Goal: Task Accomplishment & Management: Manage account settings

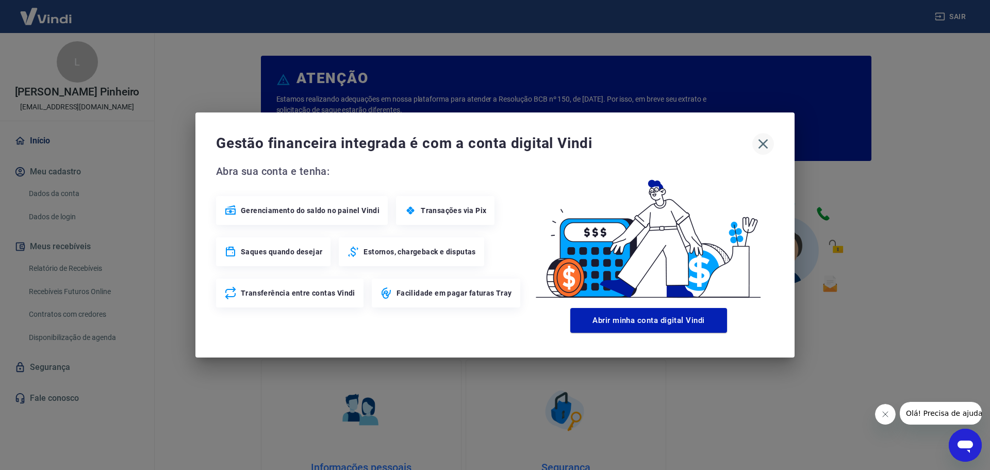
click at [768, 141] on icon "button" at bounding box center [763, 144] width 17 height 17
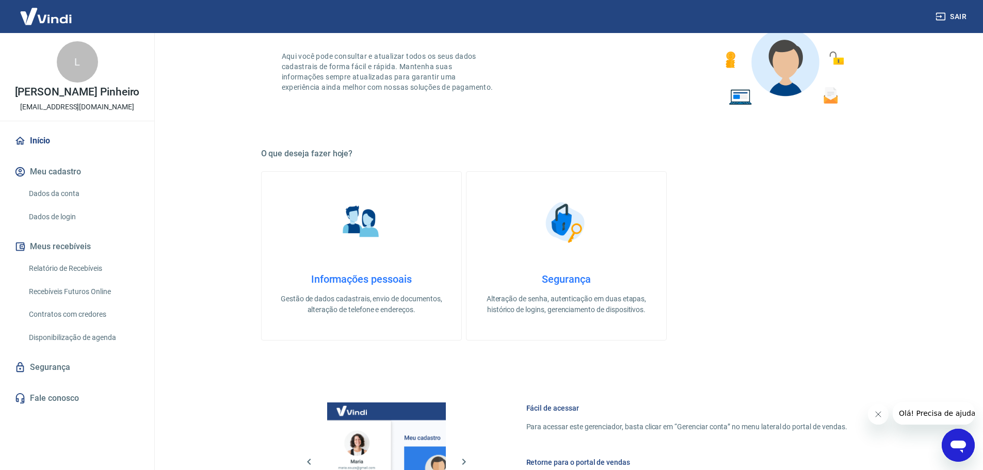
scroll to position [206, 0]
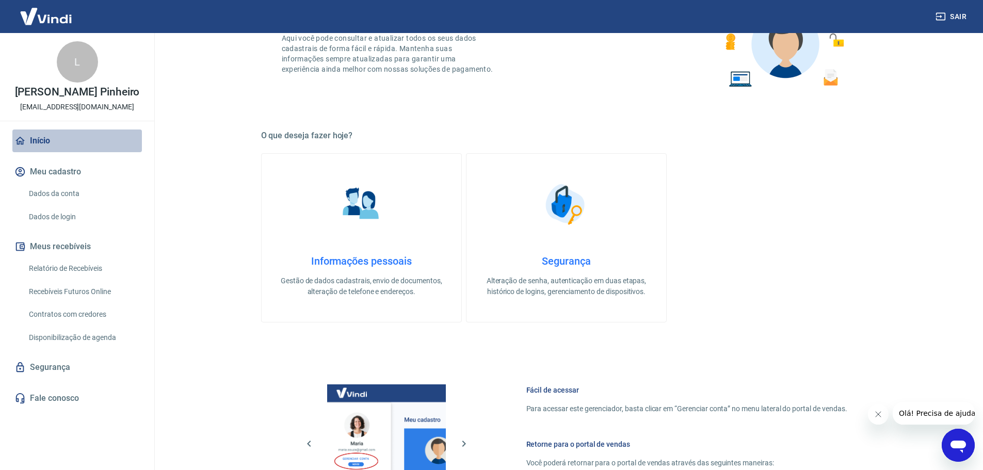
click at [54, 150] on link "Início" at bounding box center [76, 140] width 129 height 23
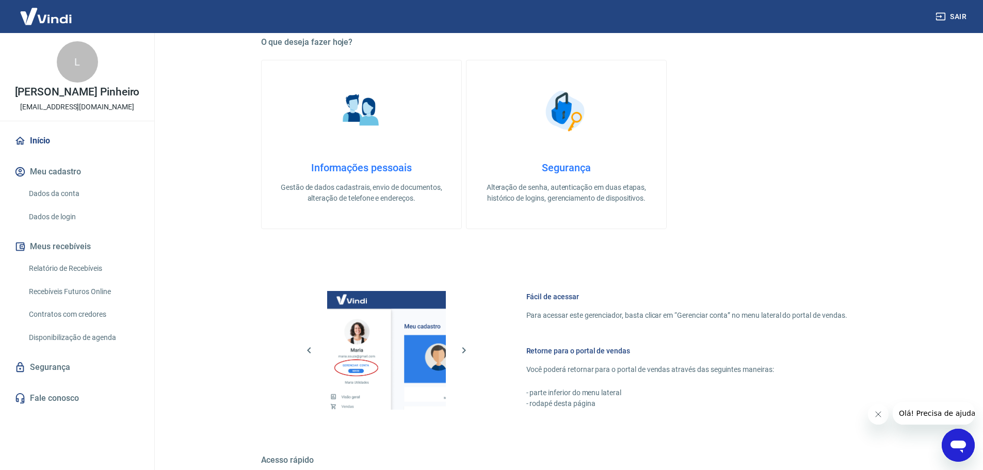
scroll to position [309, 0]
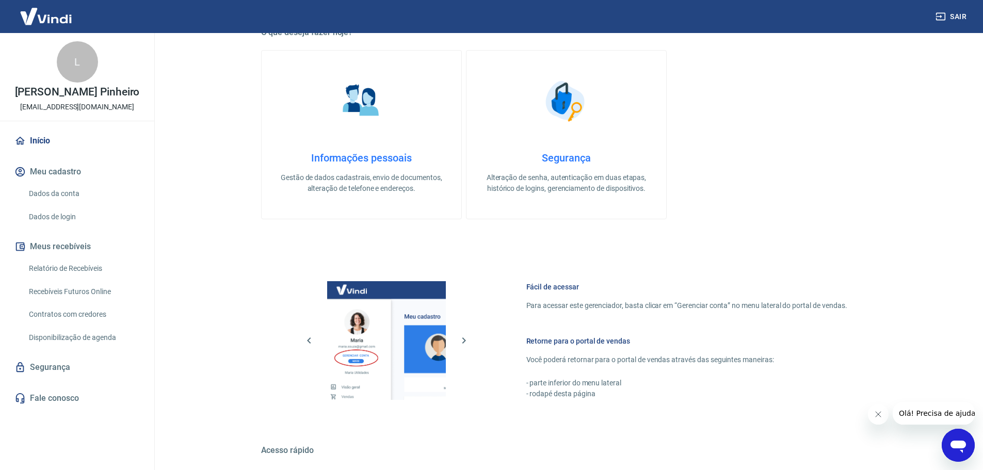
click at [79, 279] on link "Relatório de Recebíveis" at bounding box center [83, 268] width 117 height 21
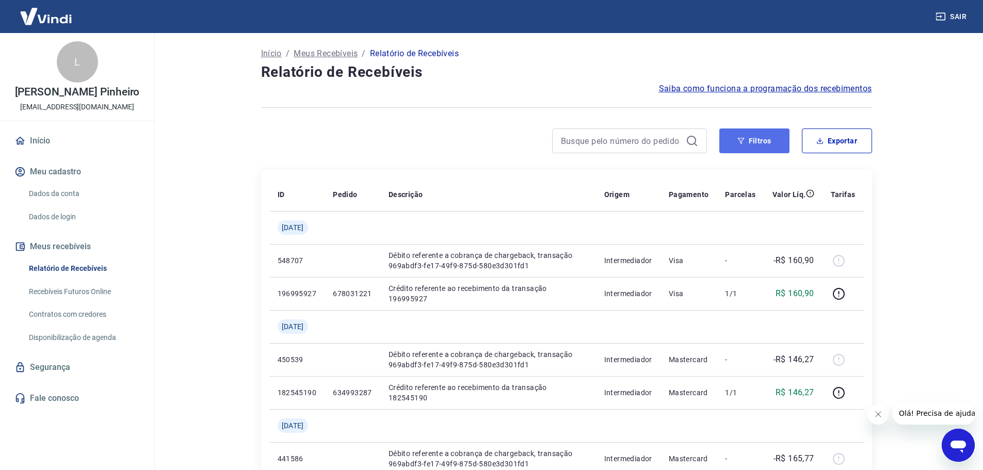
click at [743, 142] on icon "button" at bounding box center [740, 140] width 7 height 7
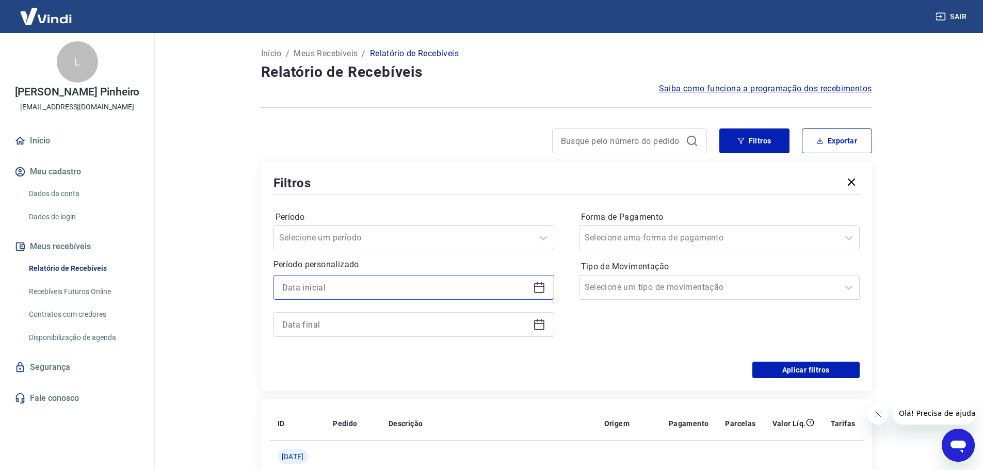
click at [449, 288] on input at bounding box center [405, 287] width 247 height 15
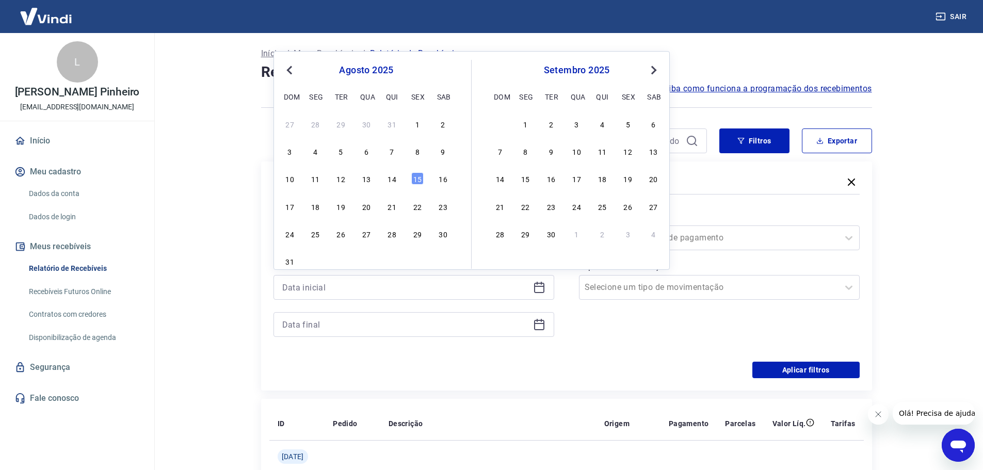
click at [297, 71] on div "agosto 2025" at bounding box center [366, 70] width 168 height 12
click at [347, 63] on div "agosto 2025 dom seg ter qua qui sex sab" at bounding box center [366, 82] width 168 height 44
click at [350, 65] on div "agosto 2025" at bounding box center [366, 70] width 168 height 12
drag, startPoint x: 352, startPoint y: 68, endPoint x: 303, endPoint y: 71, distance: 49.1
click at [352, 68] on div "agosto 2025" at bounding box center [366, 70] width 168 height 12
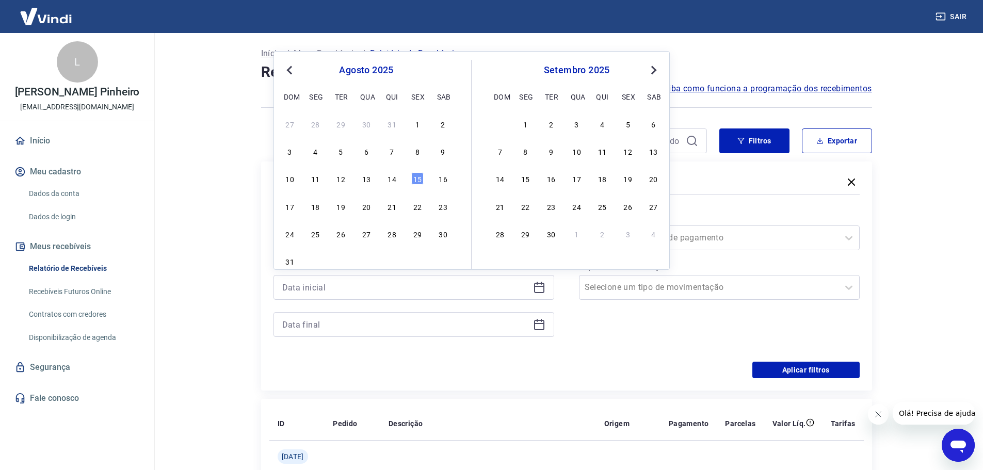
click at [285, 71] on button "Previous Month" at bounding box center [289, 70] width 12 height 12
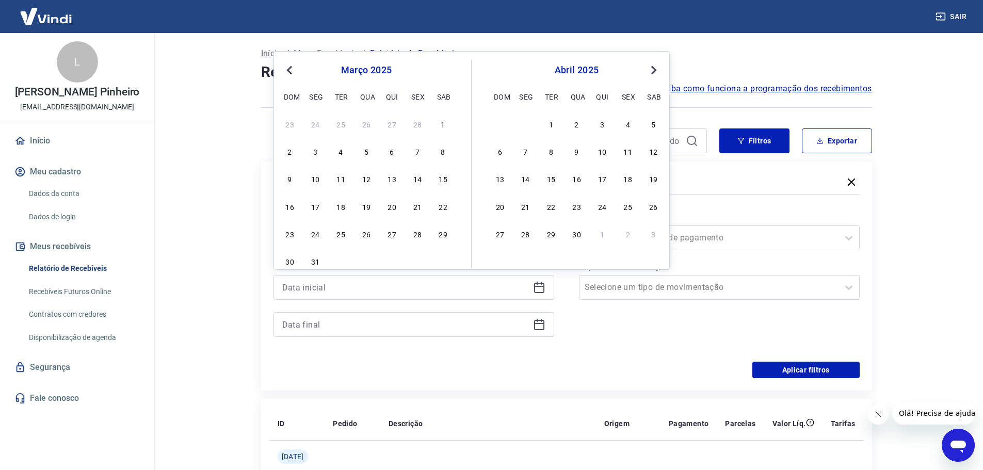
click at [285, 71] on button "Previous Month" at bounding box center [289, 70] width 12 height 12
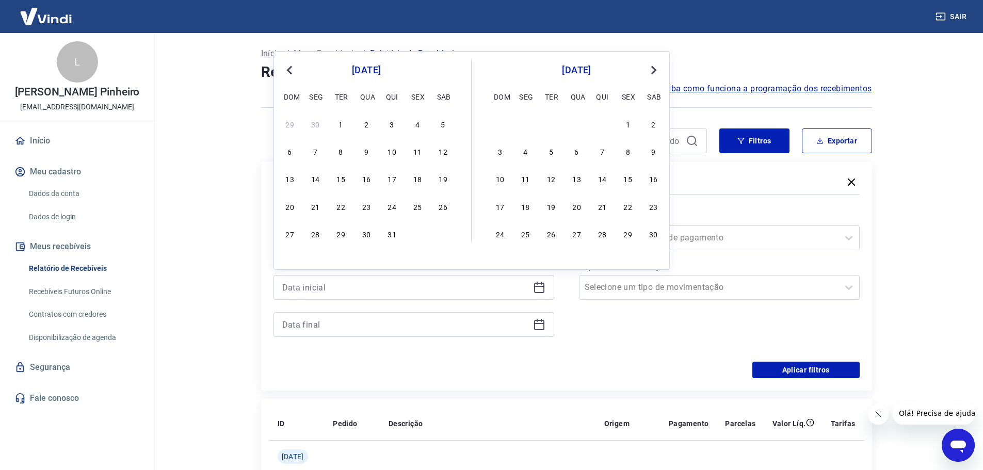
click at [285, 71] on button "Previous Month" at bounding box center [289, 70] width 12 height 12
click at [315, 283] on input at bounding box center [405, 287] width 247 height 15
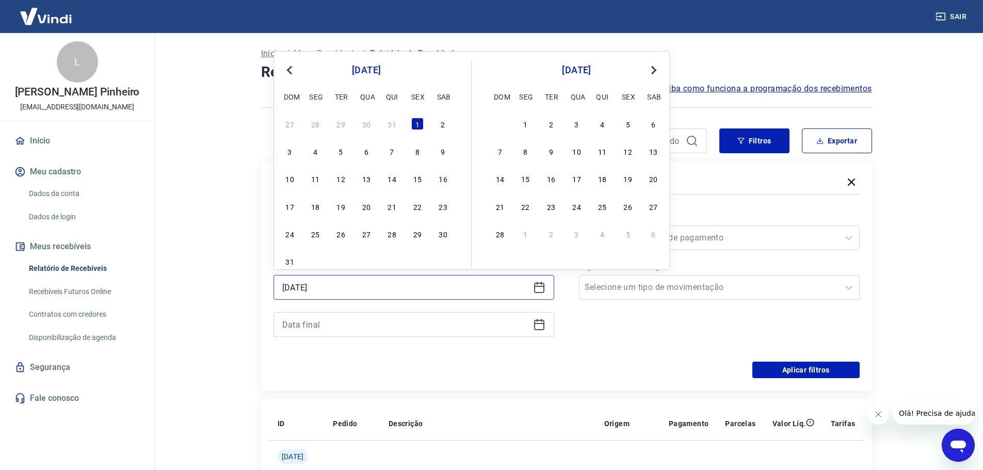
type input "01/01/2021"
click at [337, 325] on input at bounding box center [405, 324] width 247 height 15
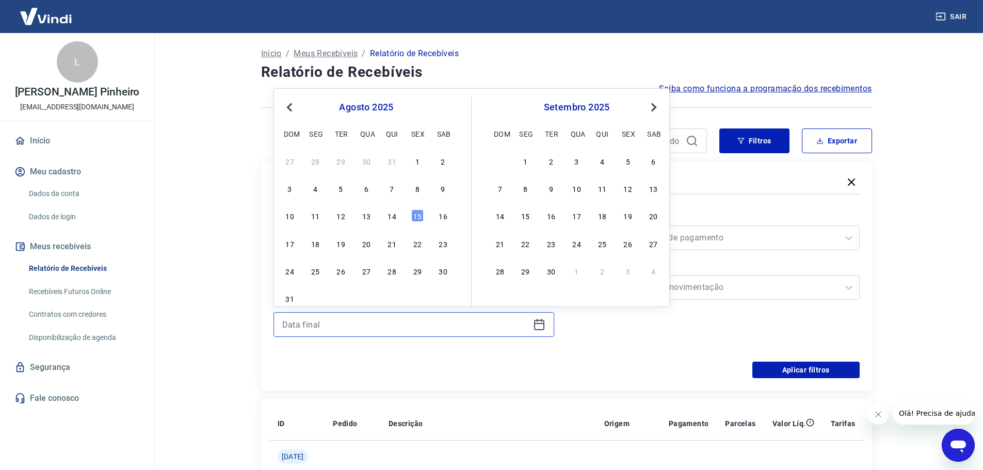
click at [366, 324] on input at bounding box center [405, 324] width 247 height 15
type input "30/07/2022"
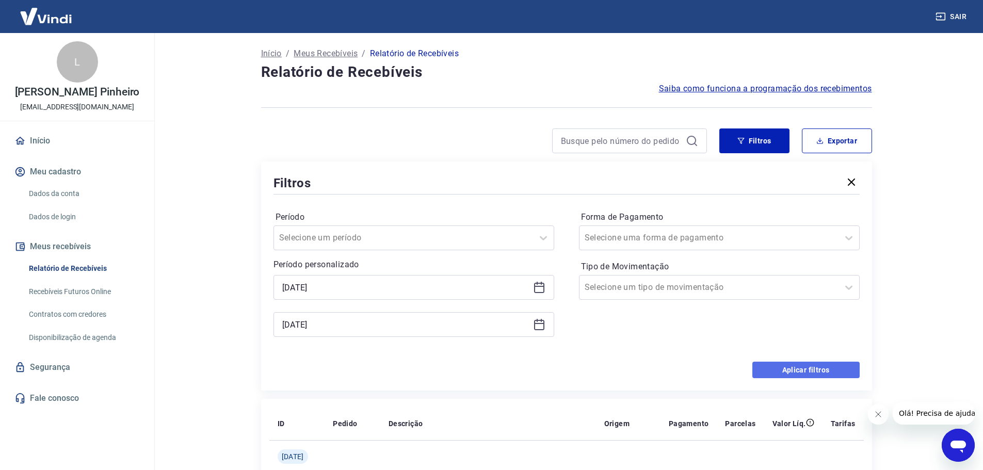
click at [804, 368] on button "Aplicar filtros" at bounding box center [805, 370] width 107 height 17
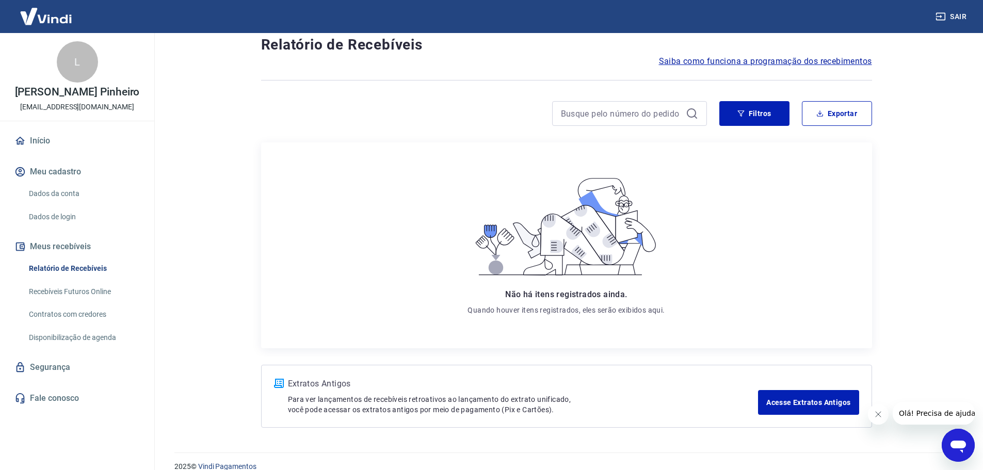
scroll to position [42, 0]
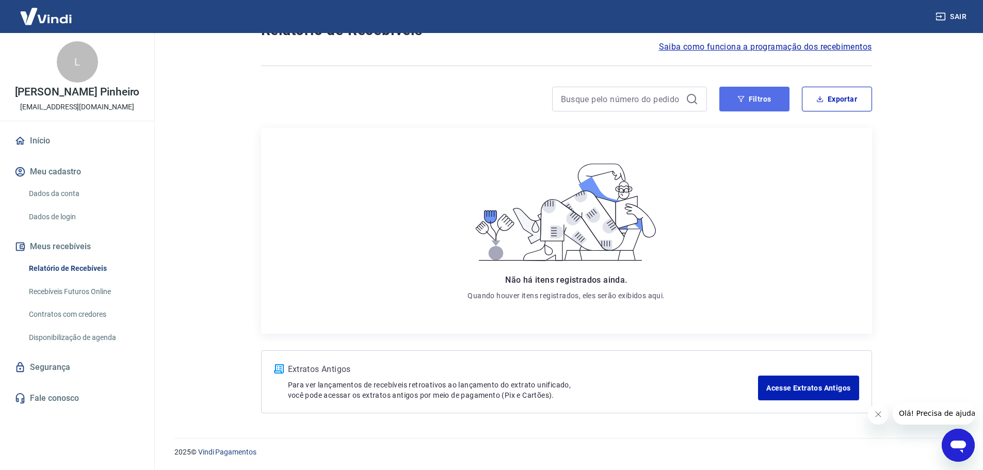
click at [754, 94] on button "Filtros" at bounding box center [754, 99] width 70 height 25
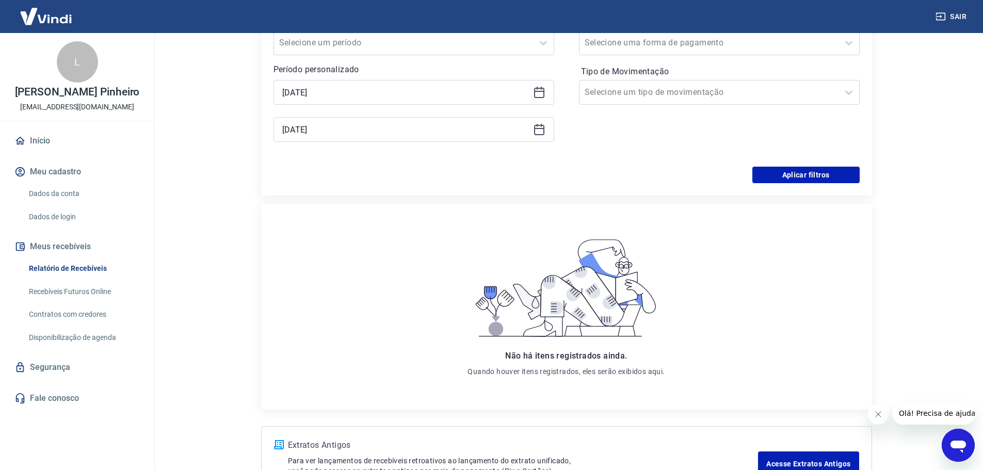
scroll to position [117, 0]
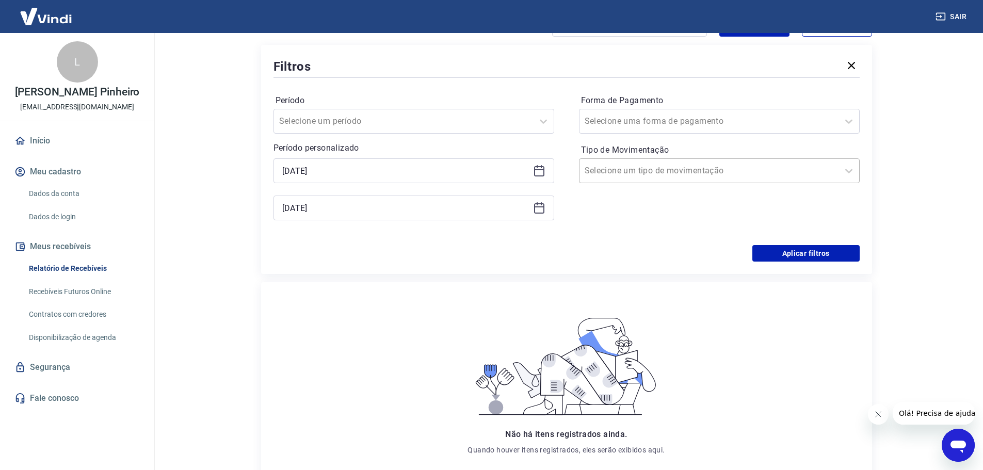
click at [687, 181] on div "Selecione um tipo de movimentação" at bounding box center [719, 170] width 281 height 25
click at [686, 178] on div "Selecione um tipo de movimentação" at bounding box center [708, 170] width 259 height 19
click at [685, 125] on div at bounding box center [708, 121] width 249 height 14
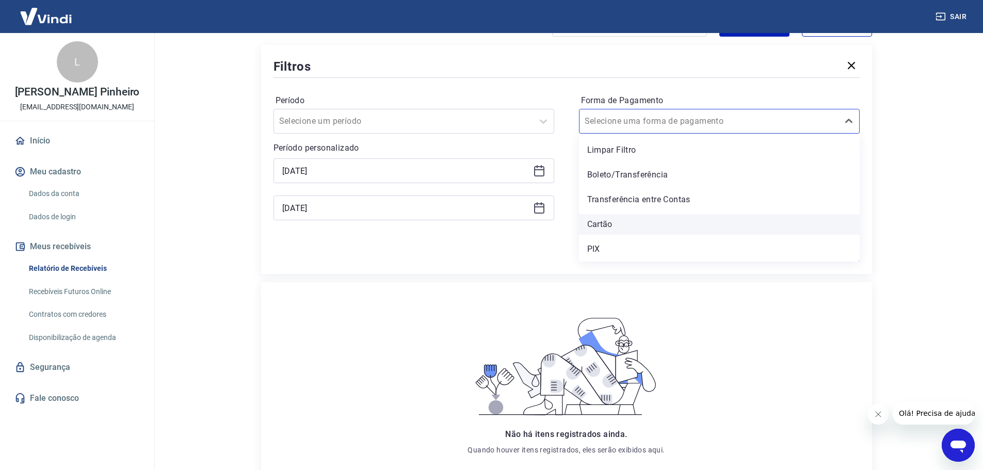
click at [607, 229] on div "Cartão" at bounding box center [719, 224] width 281 height 21
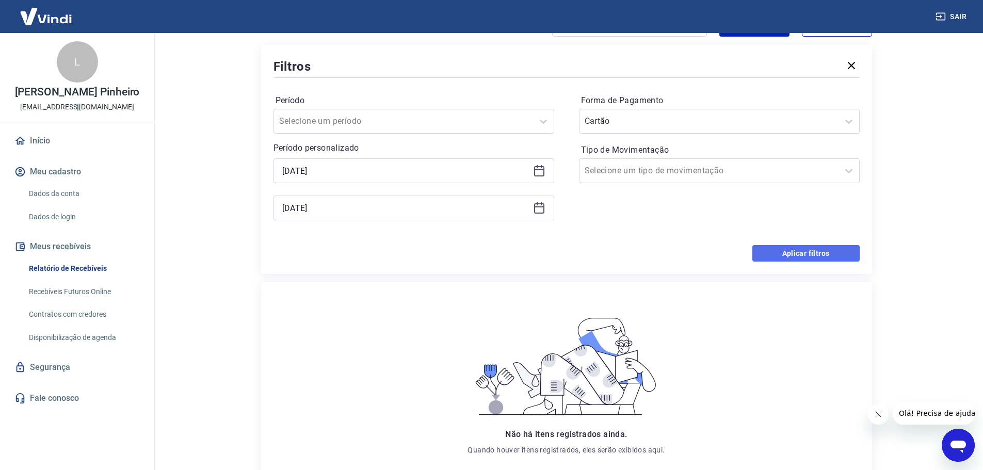
click at [833, 252] on button "Aplicar filtros" at bounding box center [805, 253] width 107 height 17
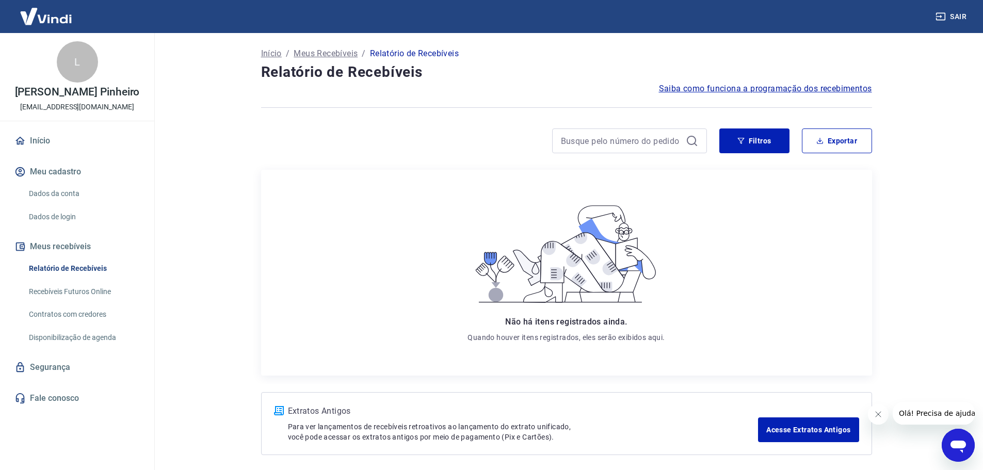
click at [355, 55] on p "Meus Recebíveis" at bounding box center [325, 53] width 64 height 12
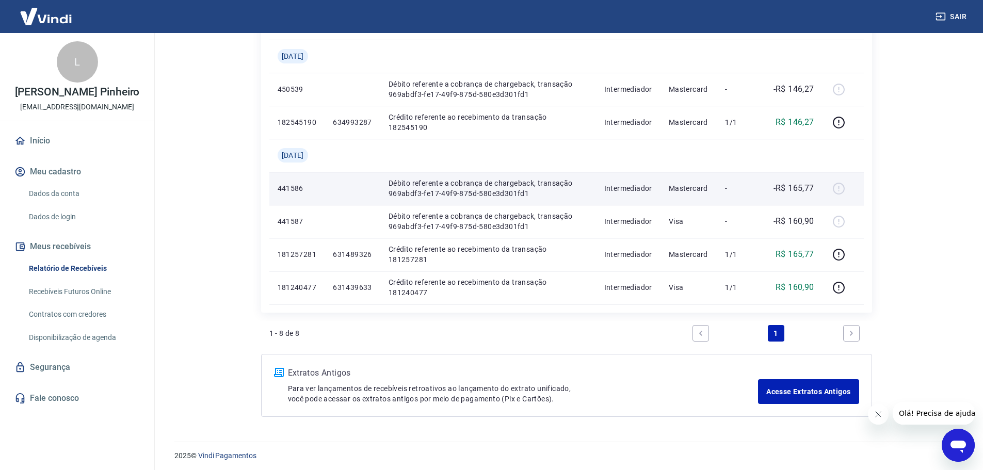
scroll to position [274, 0]
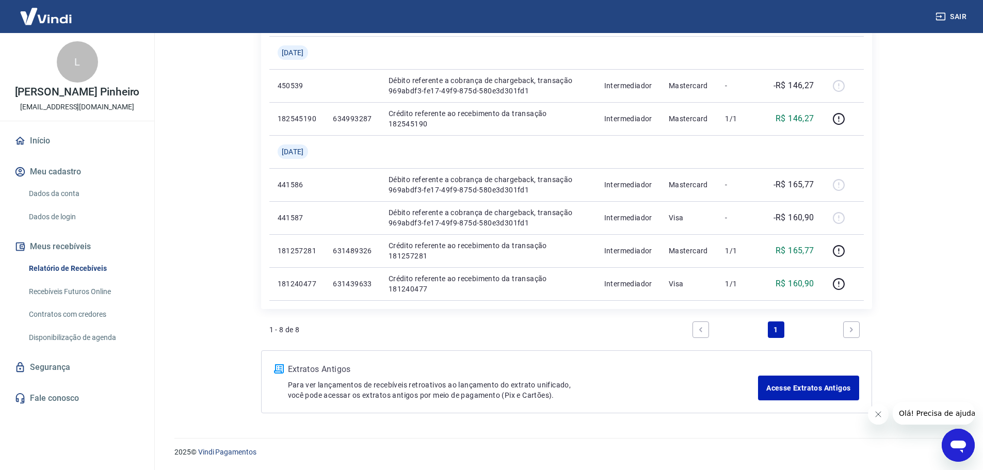
click at [856, 331] on link "Next page" at bounding box center [851, 329] width 17 height 17
click at [788, 386] on link "Acesse Extratos Antigos" at bounding box center [808, 387] width 101 height 25
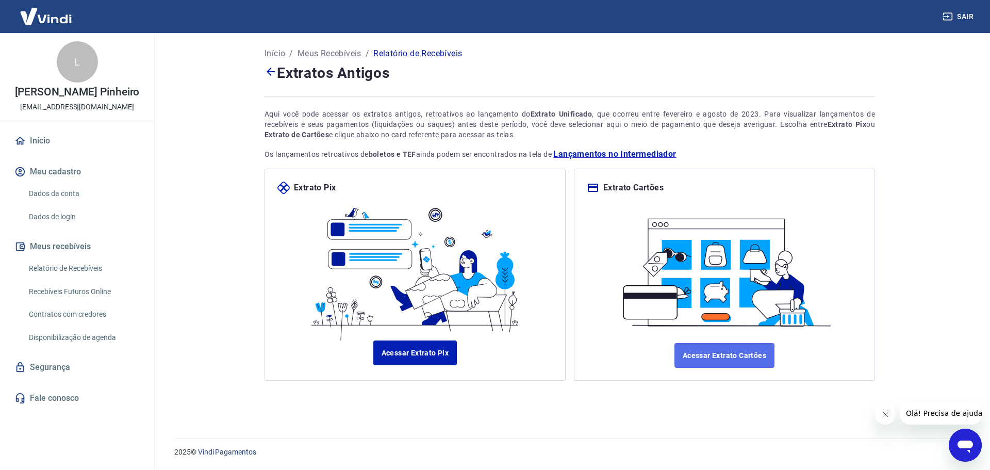
click at [733, 365] on link "Acessar Extrato Cartões" at bounding box center [725, 355] width 100 height 25
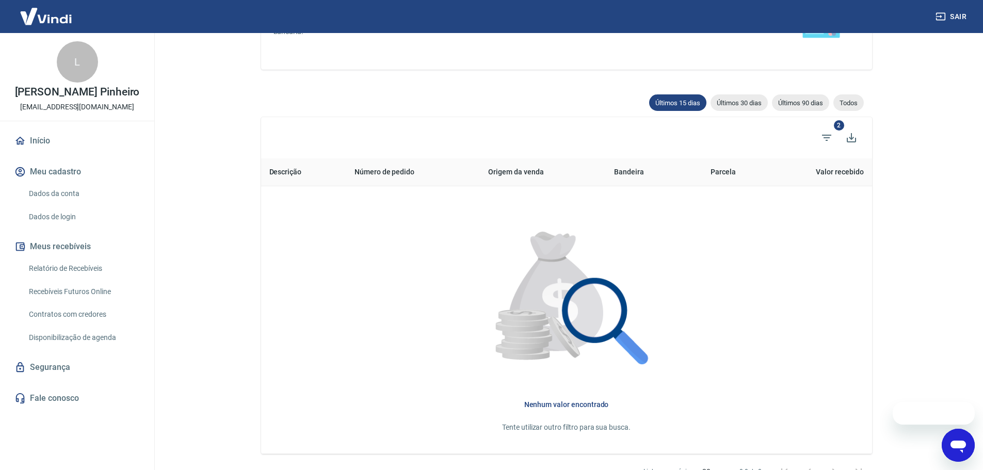
scroll to position [155, 0]
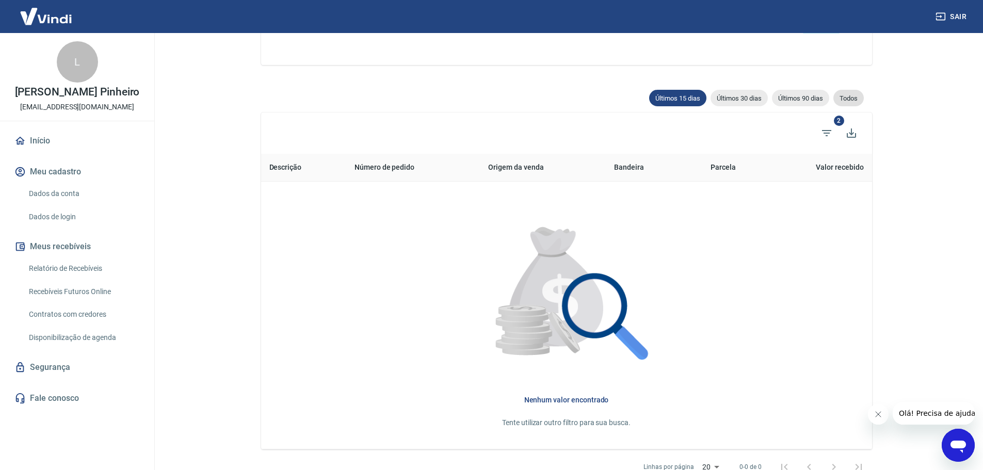
click at [843, 99] on span "Todos" at bounding box center [848, 98] width 30 height 8
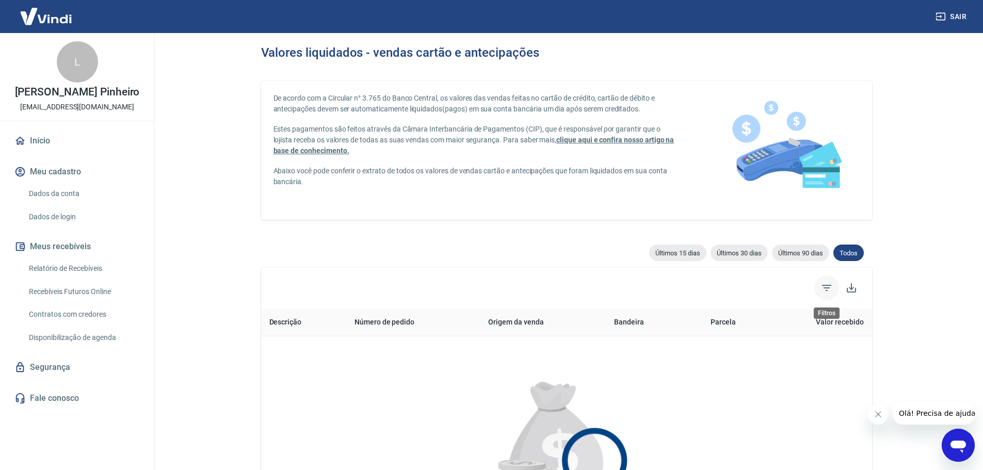
click at [824, 289] on icon "Filtros" at bounding box center [826, 288] width 12 height 12
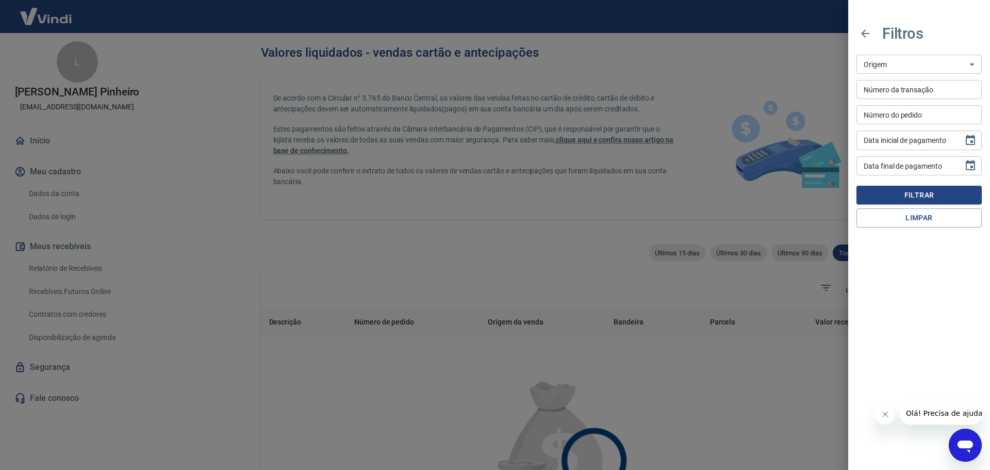
click at [482, 154] on div at bounding box center [495, 235] width 990 height 470
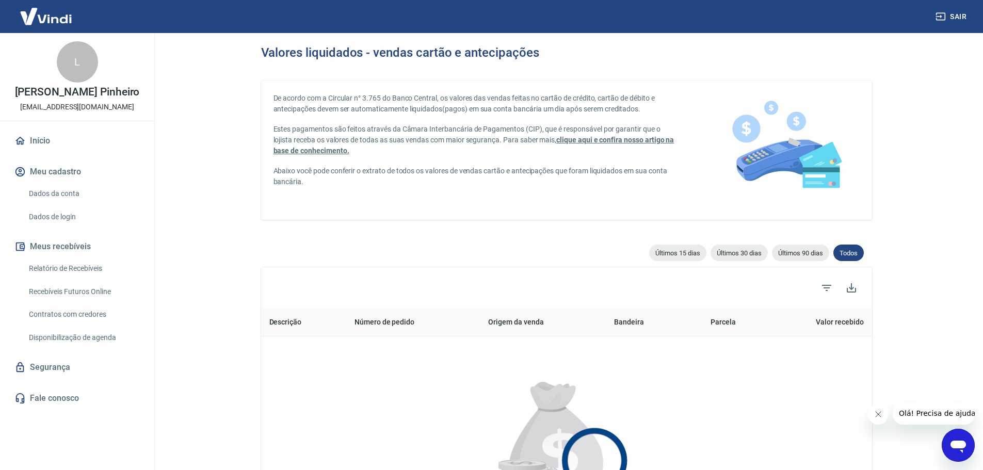
click at [48, 197] on link "Dados da conta" at bounding box center [83, 193] width 117 height 21
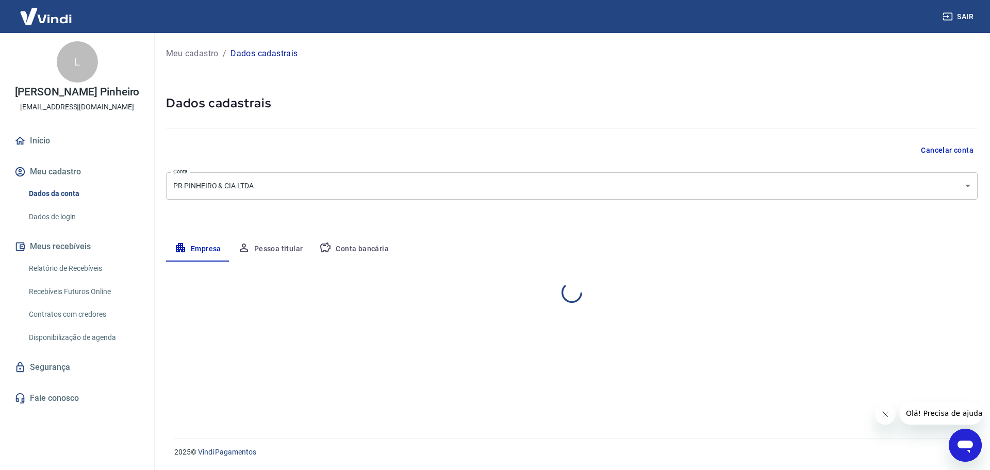
select select "RS"
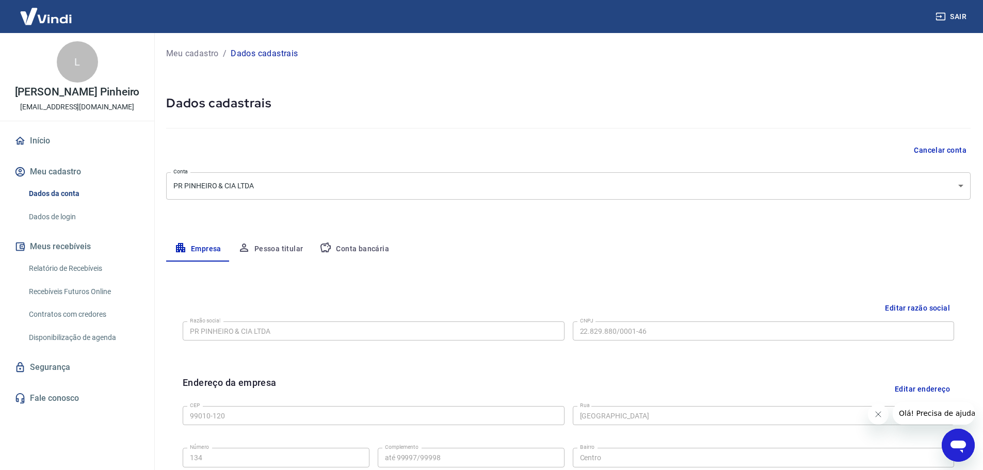
click at [58, 225] on link "Dados de login" at bounding box center [83, 216] width 117 height 21
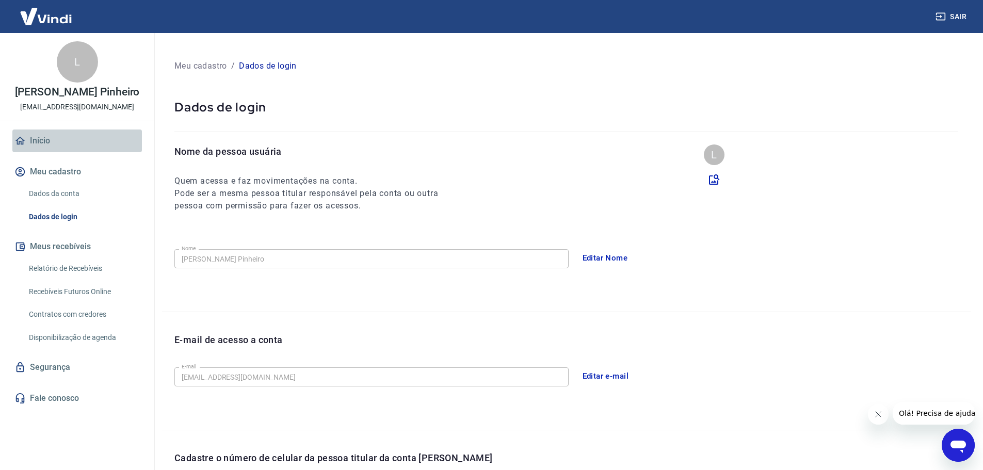
click at [54, 152] on link "Início" at bounding box center [76, 140] width 129 height 23
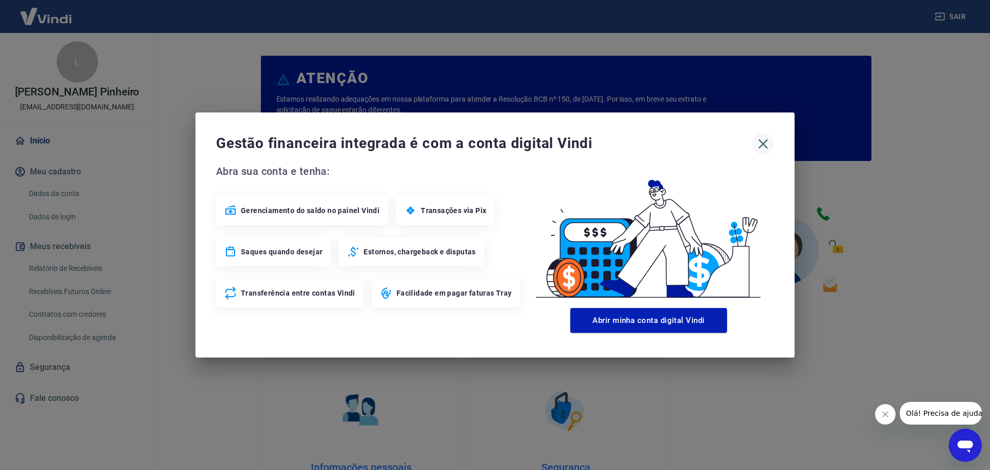
click at [768, 140] on icon "button" at bounding box center [763, 144] width 17 height 17
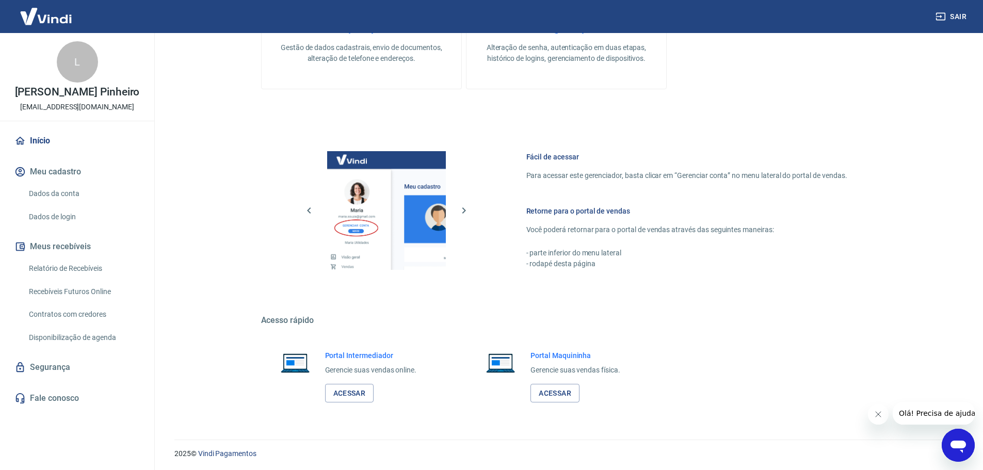
scroll to position [441, 0]
click at [948, 21] on button "Sair" at bounding box center [951, 16] width 37 height 19
